Goal: Communication & Community: Answer question/provide support

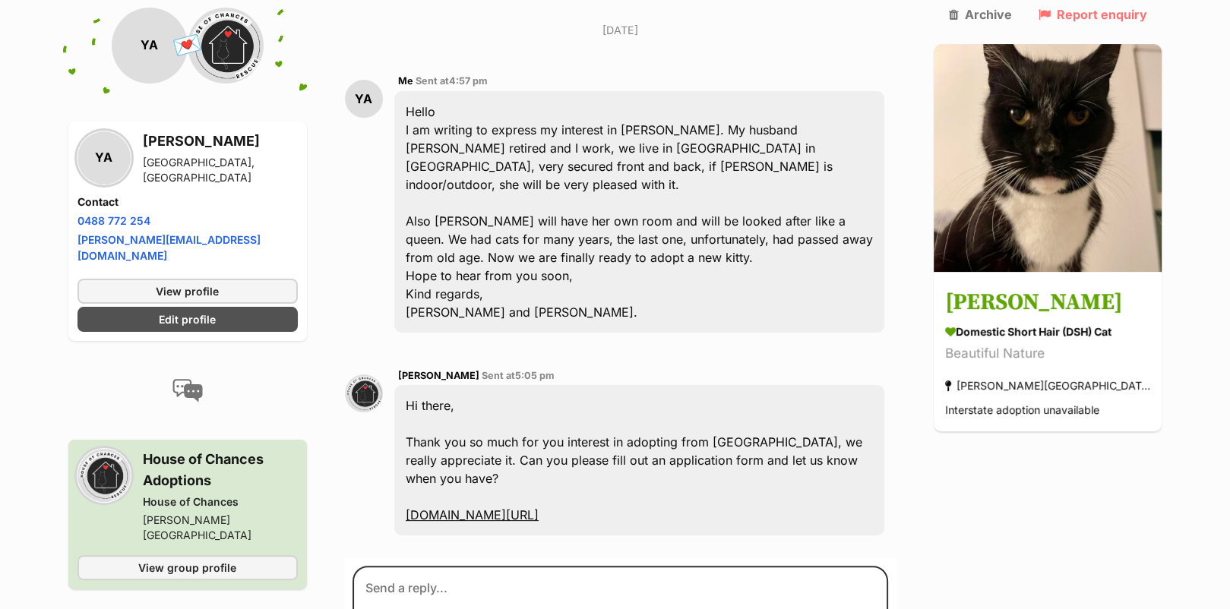
scroll to position [331, 0]
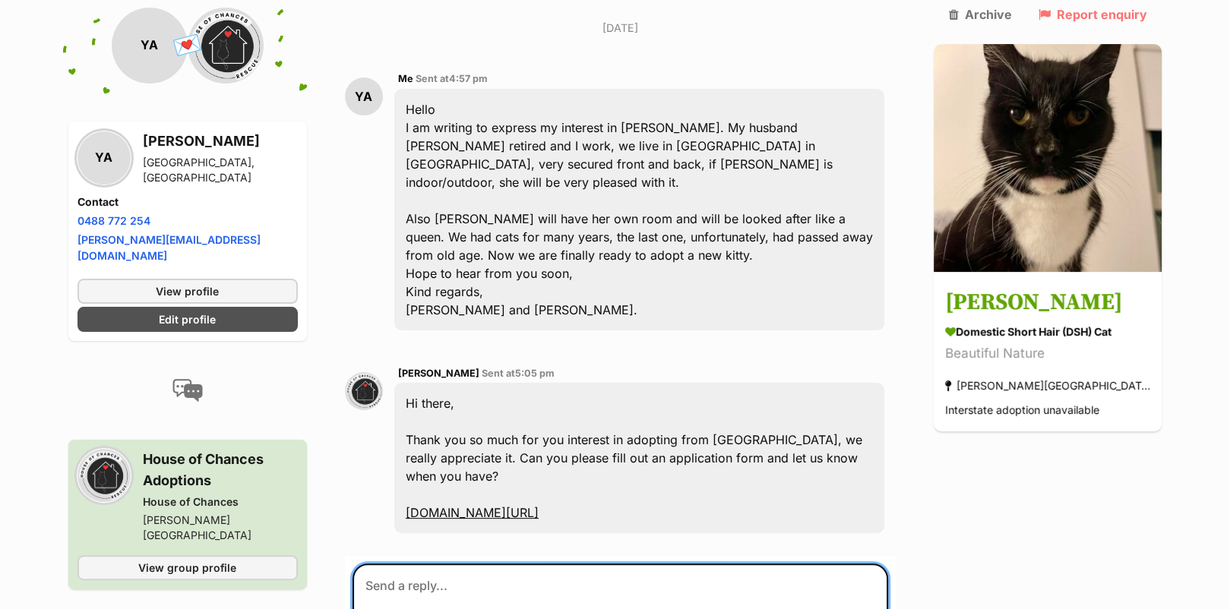
click at [441, 564] on textarea at bounding box center [620, 609] width 536 height 91
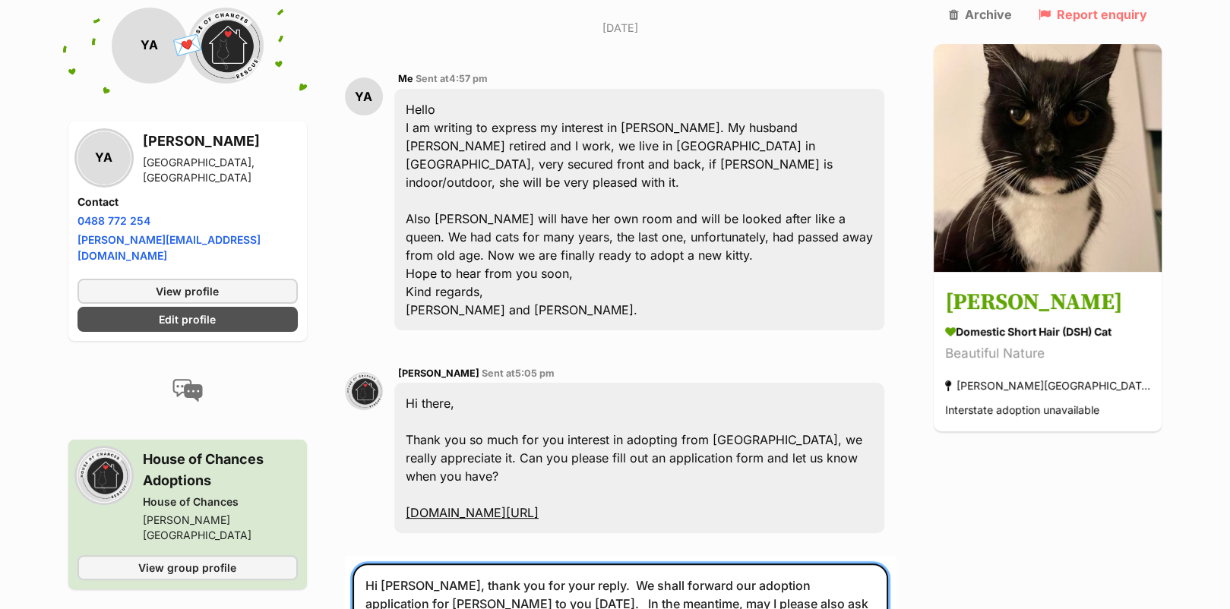
click at [444, 564] on textarea "Hi [PERSON_NAME], thank you for your reply. We shall forward our adoption appli…" at bounding box center [620, 609] width 536 height 91
click at [546, 564] on textarea "Hi [PERSON_NAME], thank you for your reply. We shall forward our adoption appli…" at bounding box center [620, 609] width 536 height 91
click at [659, 564] on textarea "Hi [PERSON_NAME], thank you for your reply. We shall forward our adoption appli…" at bounding box center [620, 609] width 536 height 91
click at [424, 564] on textarea "Hi [PERSON_NAME], thank you for your reply. We shall forward our adoption appli…" at bounding box center [620, 613] width 536 height 98
click at [475, 564] on textarea "Hi [PERSON_NAME], thank you for your reply. We shall forward our adoption appli…" at bounding box center [620, 613] width 536 height 98
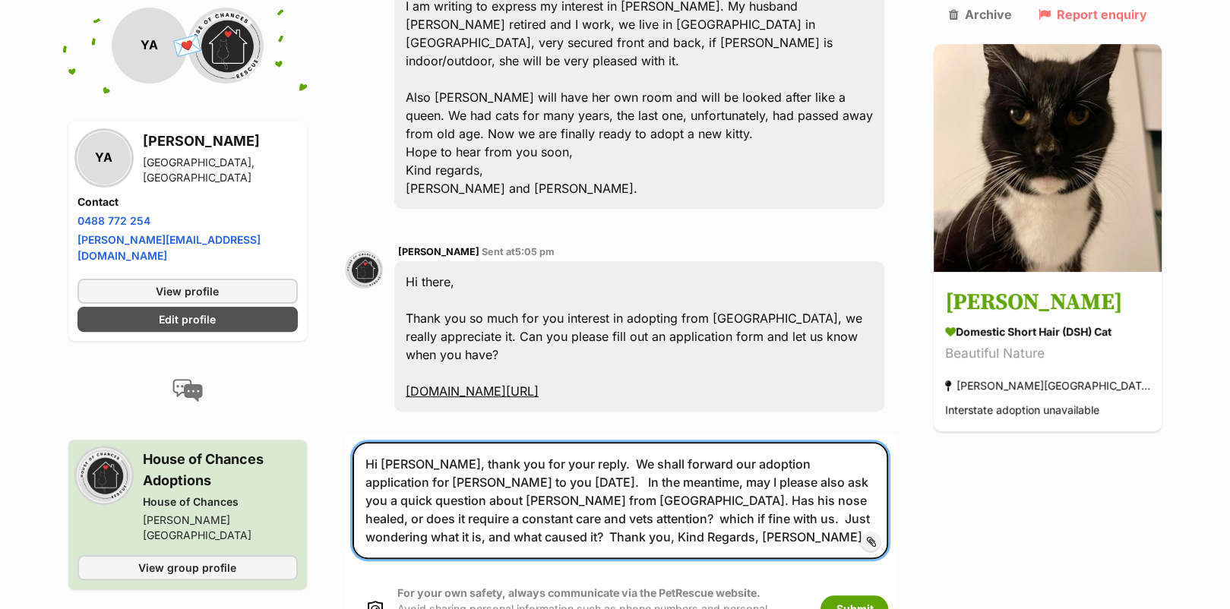
scroll to position [455, 0]
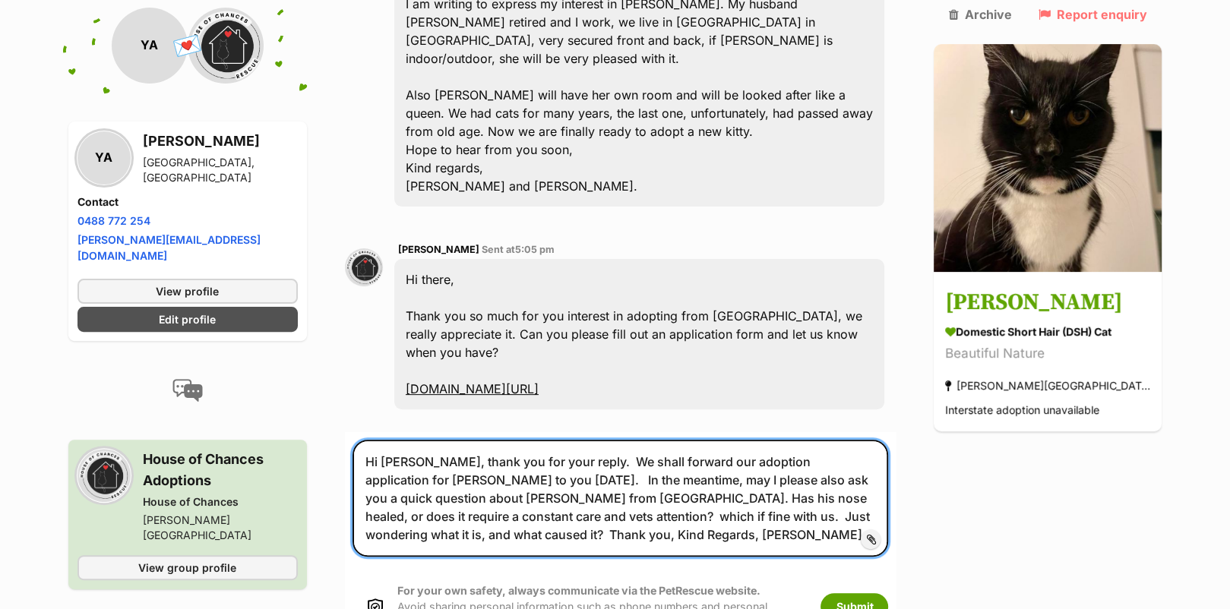
click at [793, 440] on textarea "Hi [PERSON_NAME], thank you for your reply. We shall forward our adoption appli…" at bounding box center [620, 498] width 536 height 116
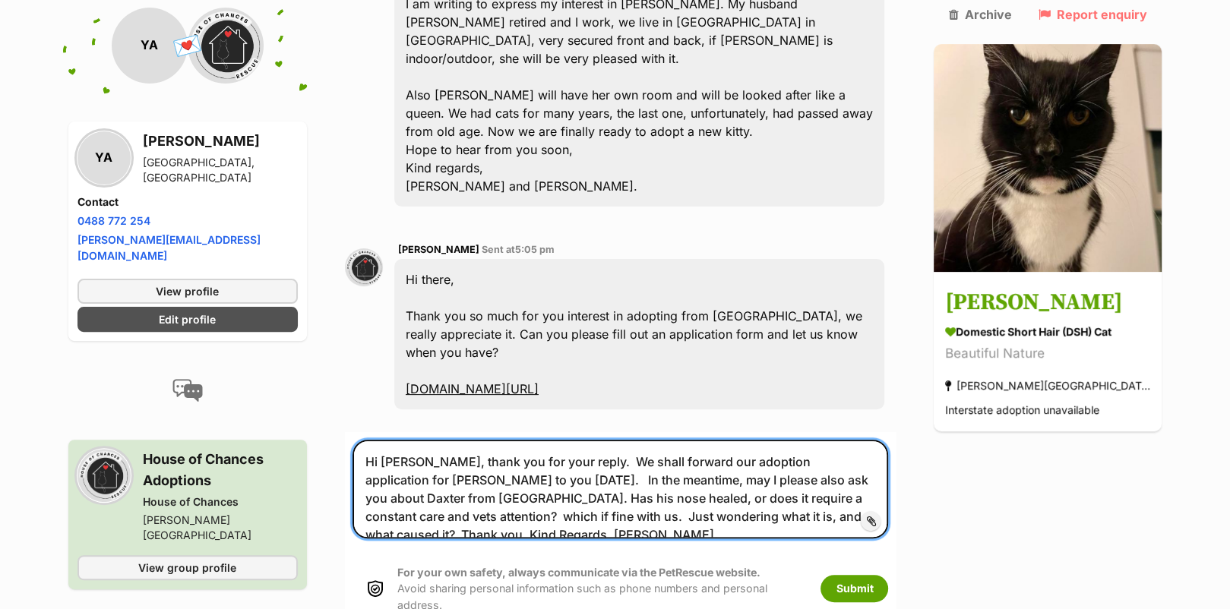
click at [859, 440] on textarea "Hi [PERSON_NAME], thank you for your reply. We shall forward our adoption appli…" at bounding box center [620, 489] width 536 height 98
click at [773, 440] on textarea "Hi [PERSON_NAME], thank you for your reply. We shall forward our adoption appli…" at bounding box center [620, 489] width 536 height 98
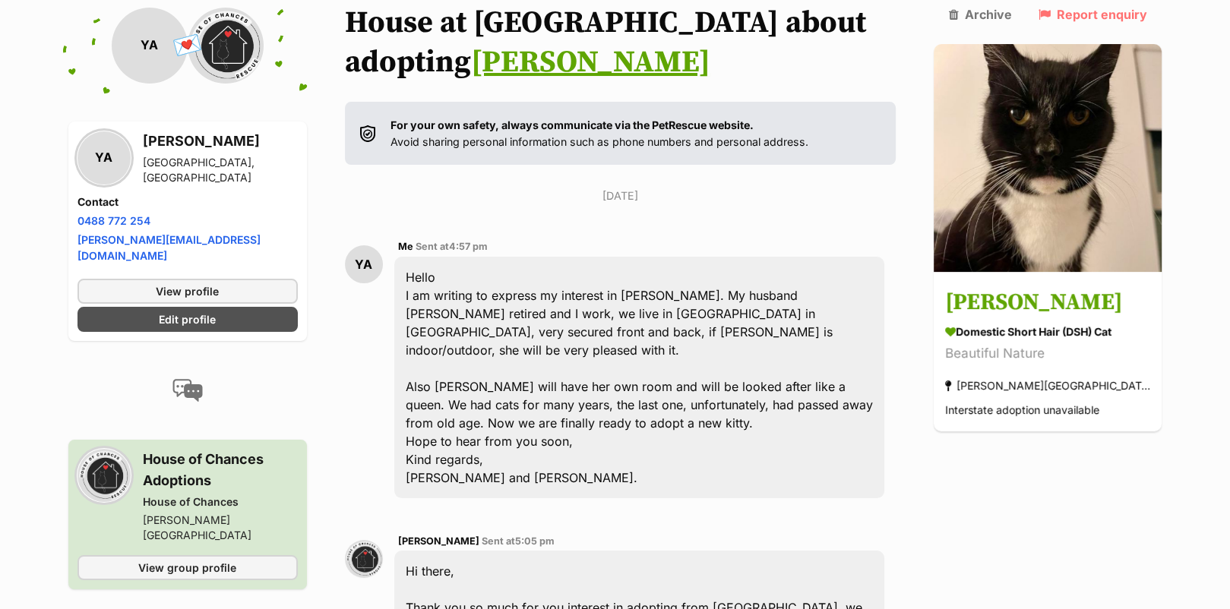
scroll to position [531, 0]
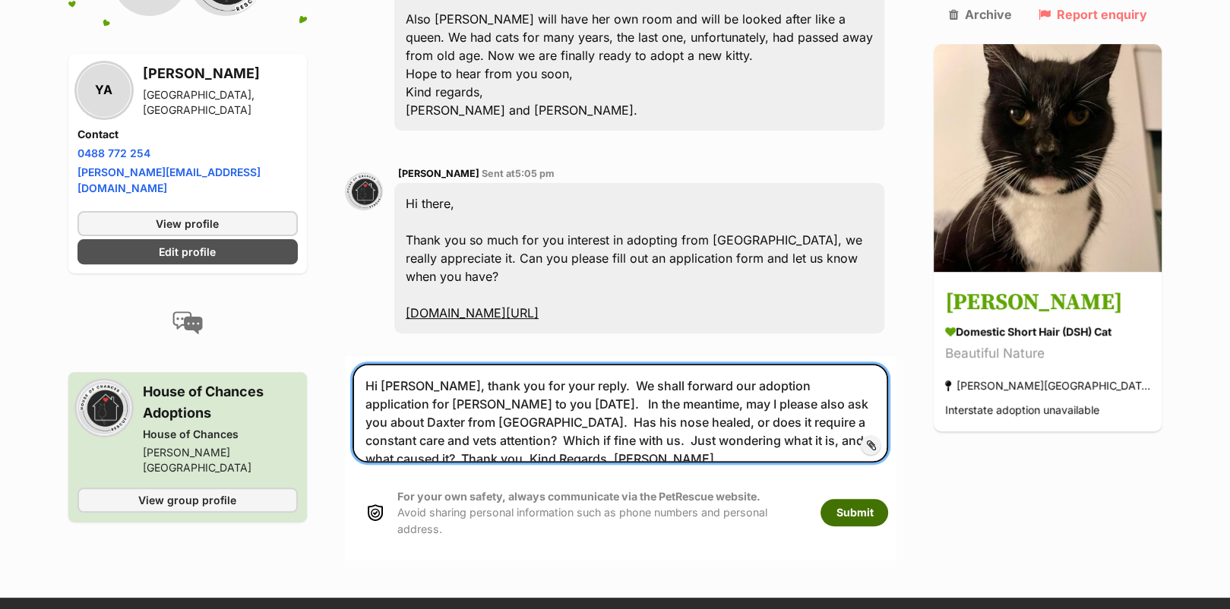
type textarea "Hi [PERSON_NAME], thank you for your reply. We shall forward our adoption appli…"
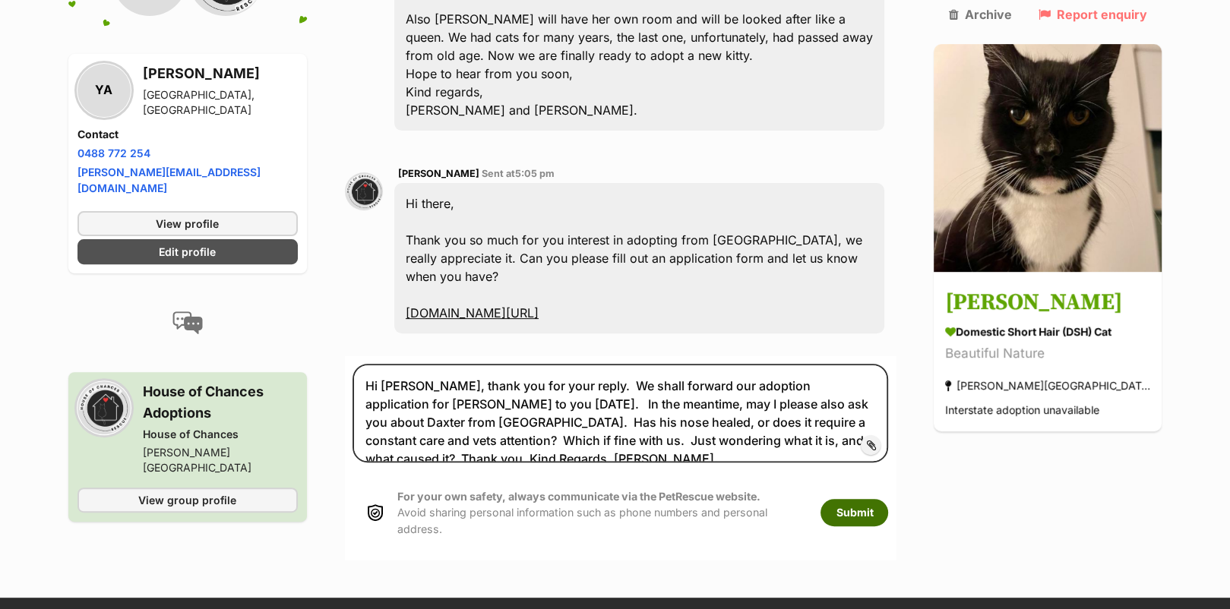
click at [878, 499] on button "Submit" at bounding box center [854, 512] width 68 height 27
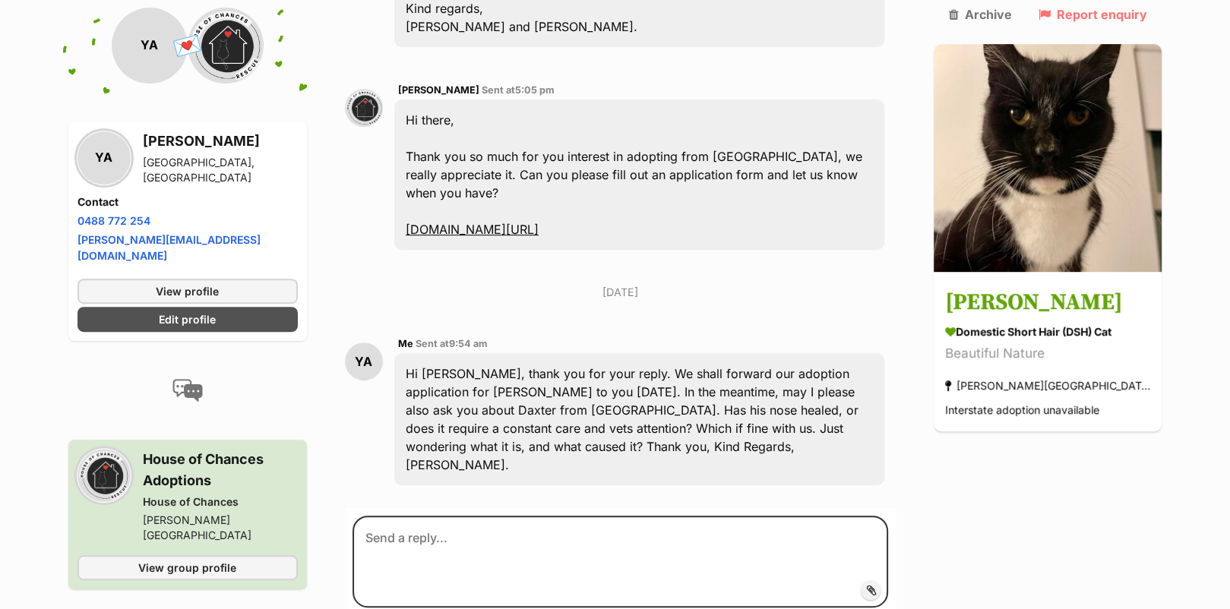
scroll to position [634, 0]
